Goal: Find contact information: Find contact information

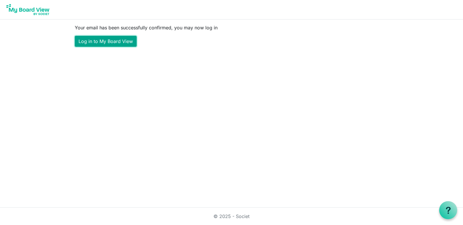
click at [129, 43] on link "Log in to My Board View" at bounding box center [106, 41] width 62 height 11
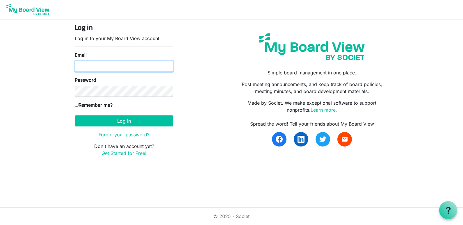
drag, startPoint x: 105, startPoint y: 66, endPoint x: 82, endPoint y: 66, distance: 22.7
click at [105, 66] on input "Email" at bounding box center [124, 66] width 99 height 11
click at [88, 63] on input "Email" at bounding box center [124, 66] width 99 height 11
type input "[EMAIL_ADDRESS][DOMAIN_NAME]"
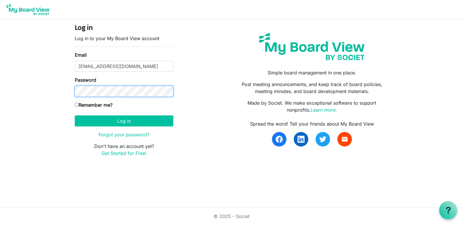
click at [75, 116] on button "Log in" at bounding box center [124, 121] width 99 height 11
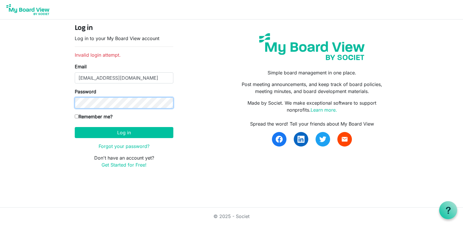
click at [75, 127] on button "Log in" at bounding box center [124, 132] width 99 height 11
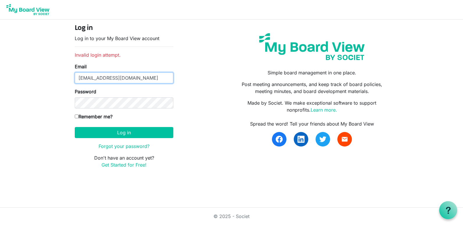
drag, startPoint x: 150, startPoint y: 79, endPoint x: -13, endPoint y: 83, distance: 162.7
click at [0, 83] on html "Log in Log in to your My Board View account Invalid login attempt. Email phil.k…" at bounding box center [231, 112] width 463 height 225
type input "pkruger@swanmorss.com"
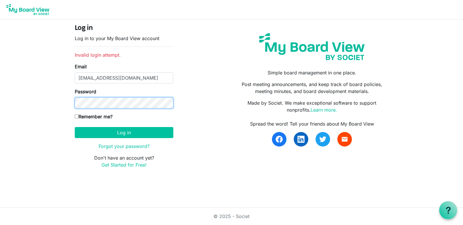
click at [75, 127] on button "Log in" at bounding box center [124, 132] width 99 height 11
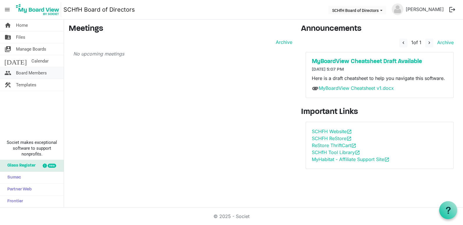
click at [39, 74] on span "Board Members" at bounding box center [31, 73] width 31 height 12
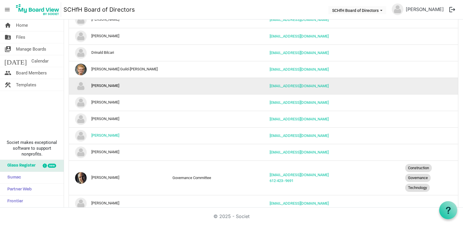
scroll to position [87, 0]
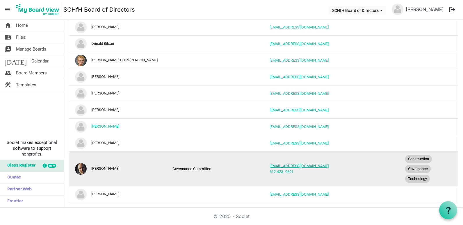
click at [293, 166] on link "ssayre@habitatcorning.org" at bounding box center [299, 166] width 59 height 4
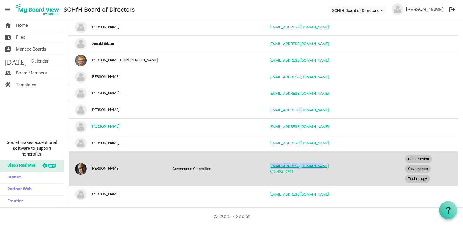
drag, startPoint x: 318, startPoint y: 165, endPoint x: 268, endPoint y: 166, distance: 49.5
click at [268, 166] on td "ssayre@habitatcorning.org 612-423--9691" at bounding box center [332, 169] width 136 height 35
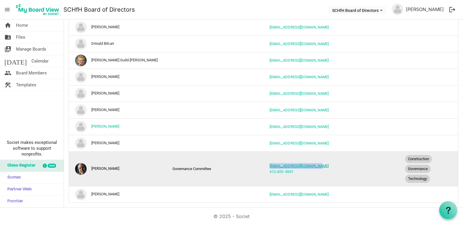
copy link "ssayre@habitatcorning.org"
